Goal: Contribute content

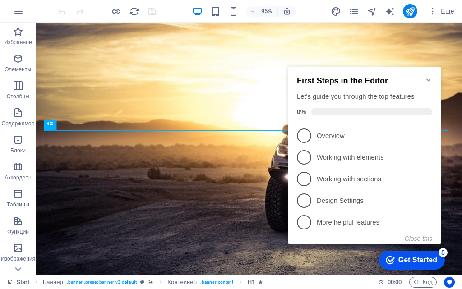
click at [426, 76] on icon "Minimize checklist" at bounding box center [428, 79] width 7 height 7
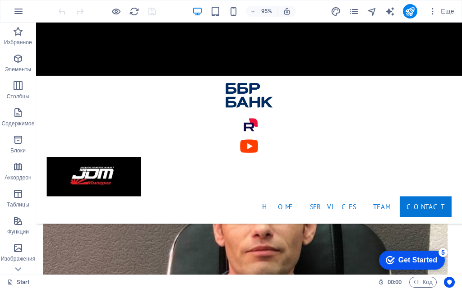
scroll to position [1560, 0]
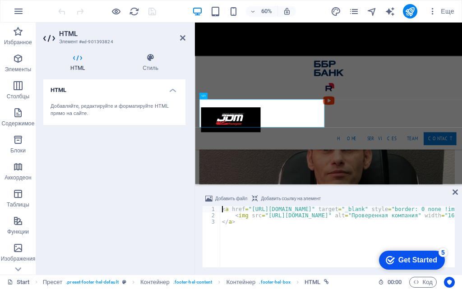
scroll to position [1559, 0]
click at [150, 230] on div "HTML Добавляйте, редактируйте и форматируйте HTML прямо на сайте." at bounding box center [114, 173] width 142 height 188
type textarea "</a>"
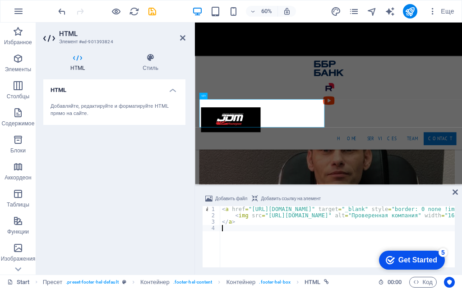
type textarea "</a>"
click at [161, 186] on div "HTML Добавляйте, редактируйте и форматируйте HTML прямо на сайте." at bounding box center [114, 173] width 142 height 188
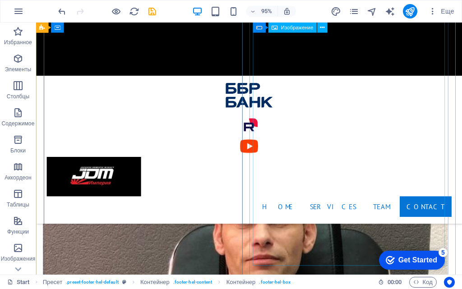
scroll to position [1560, 0]
